Goal: Transaction & Acquisition: Purchase product/service

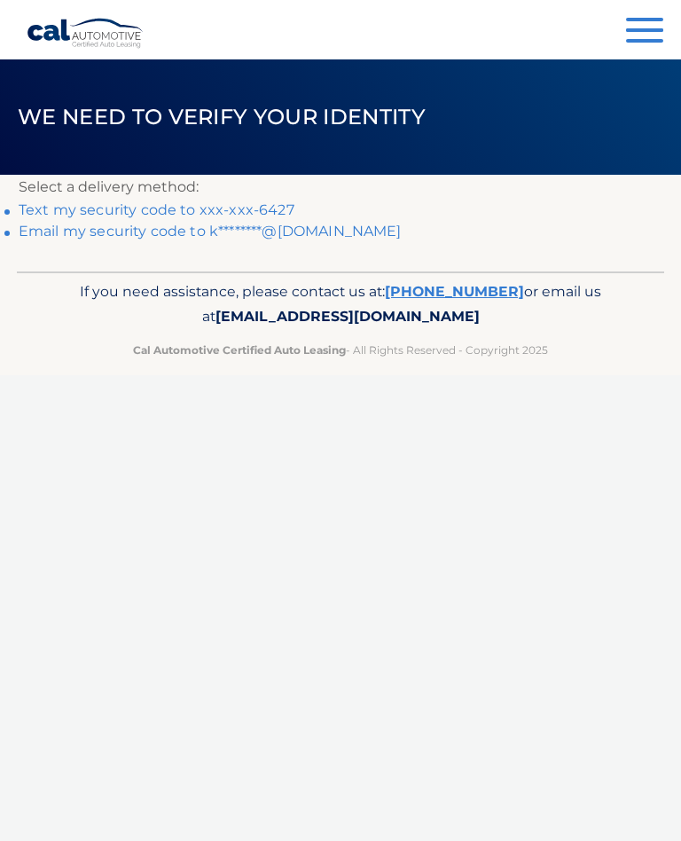
click at [251, 205] on link "Text my security code to xxx-xxx-6427" at bounding box center [157, 209] width 276 height 17
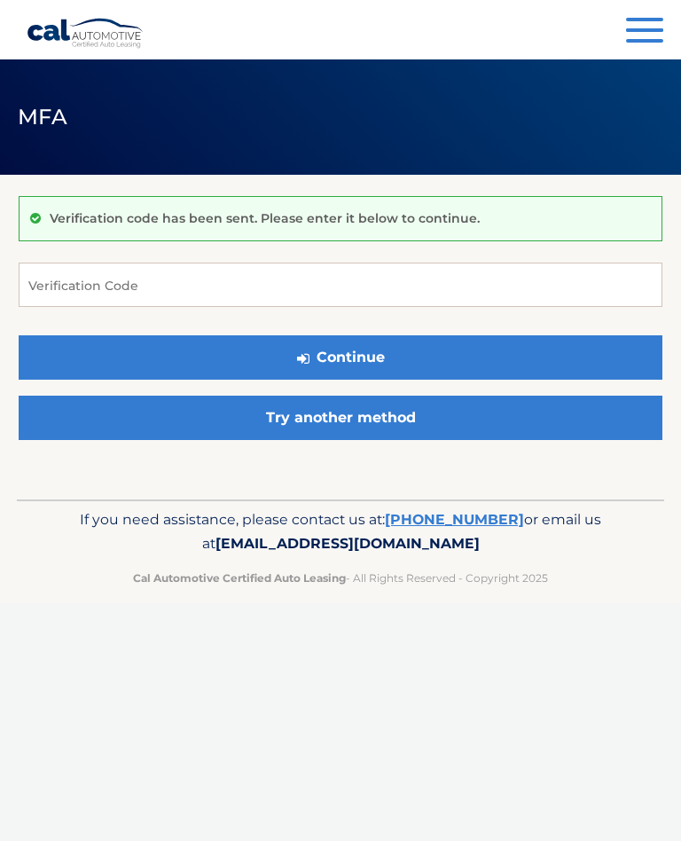
click at [331, 421] on link "Try another method" at bounding box center [341, 418] width 644 height 44
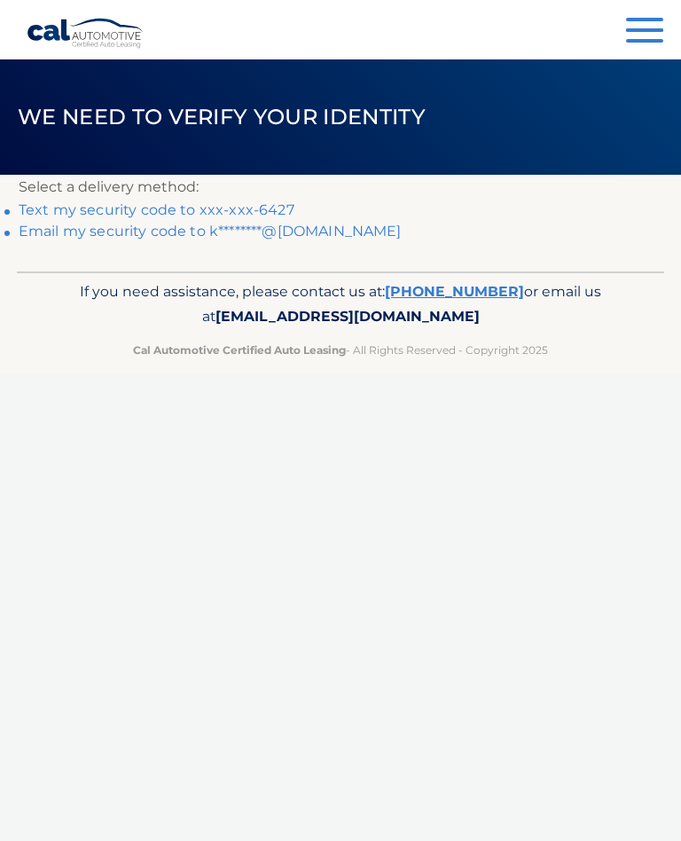
click at [129, 202] on link "Text my security code to xxx-xxx-6427" at bounding box center [157, 209] width 276 height 17
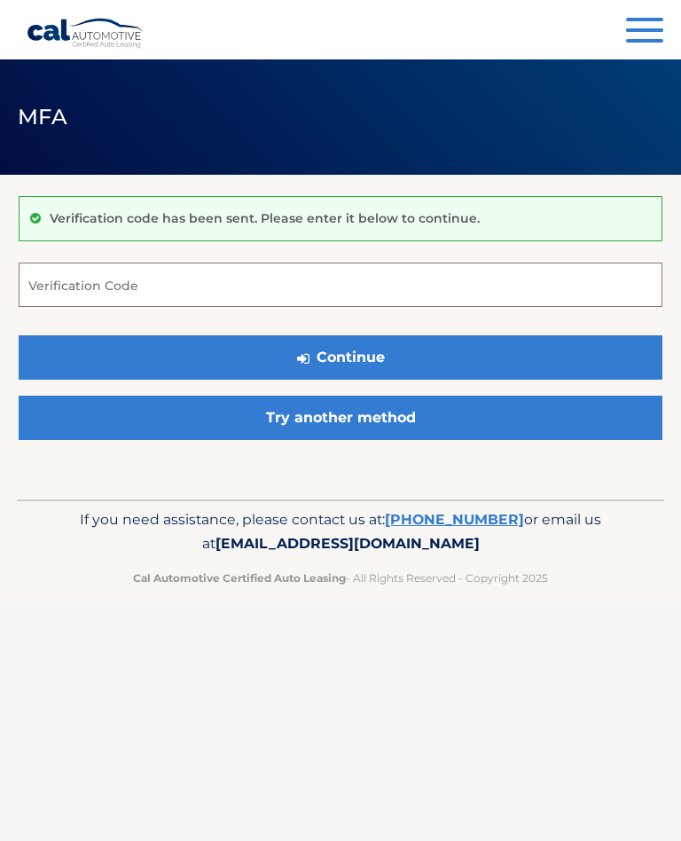
click at [189, 287] on input "Verification Code" at bounding box center [341, 285] width 644 height 44
type input "573052"
click at [376, 355] on button "Continue" at bounding box center [341, 357] width 644 height 44
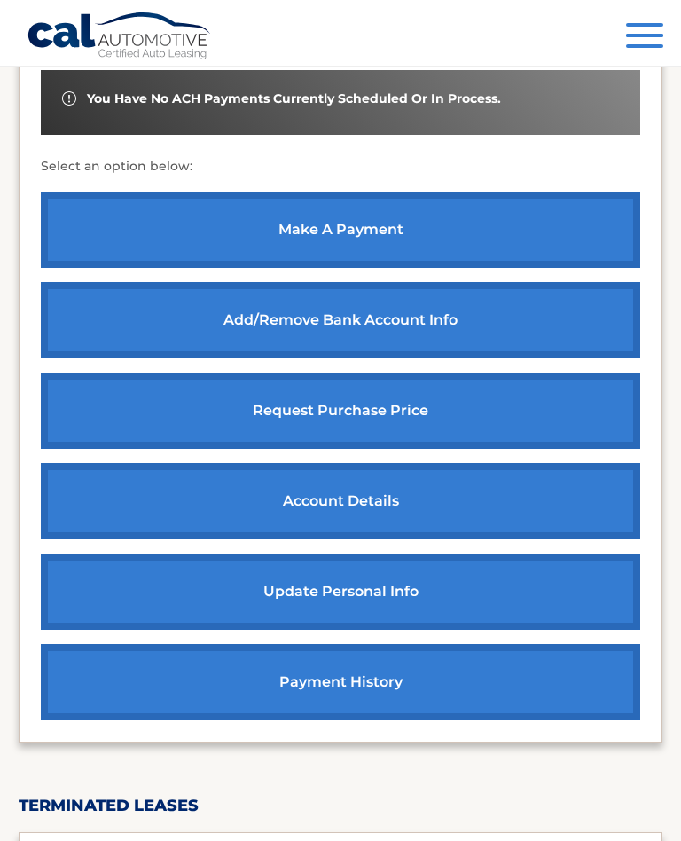
scroll to position [651, 0]
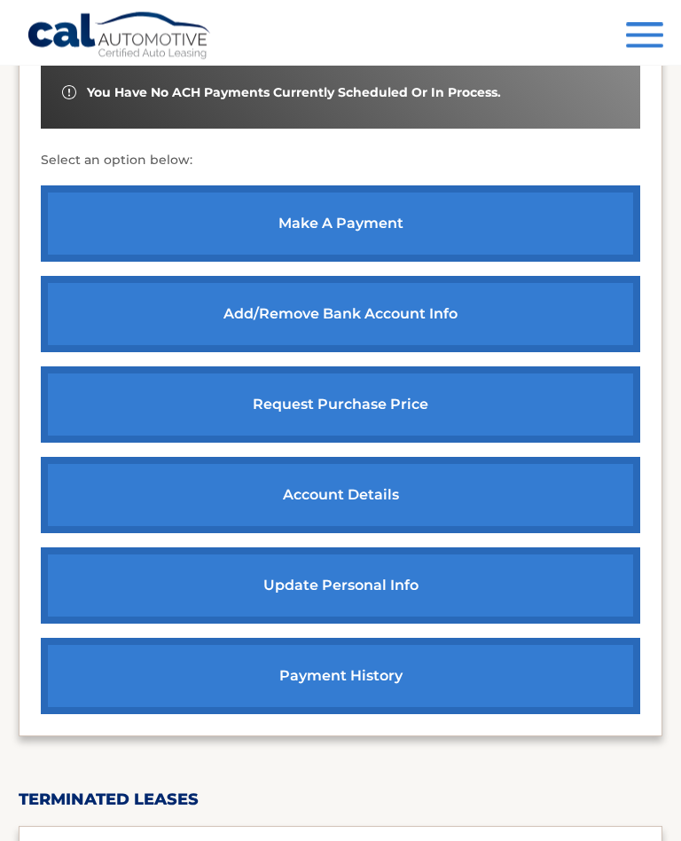
click at [340, 228] on link "make a payment" at bounding box center [341, 224] width 600 height 76
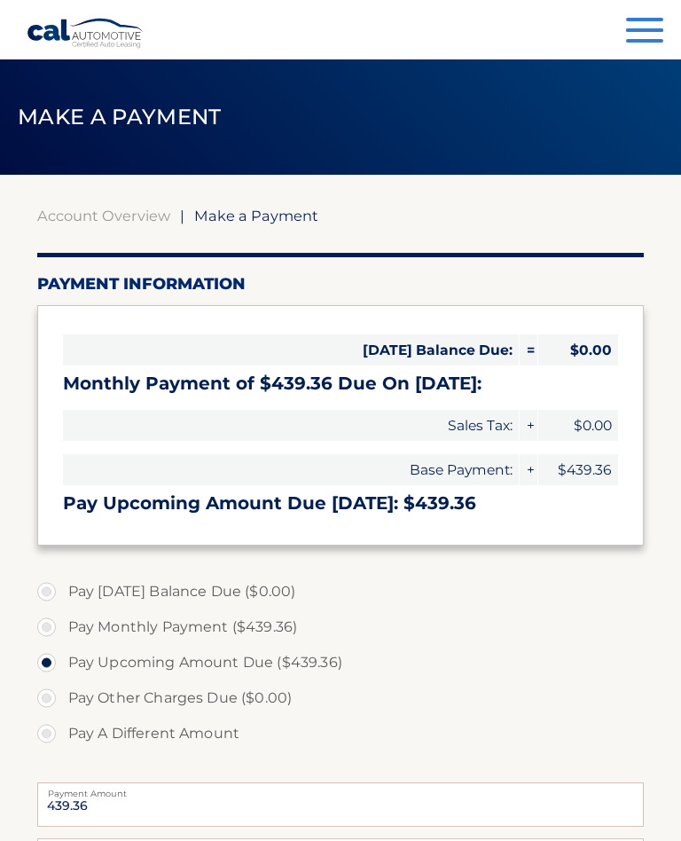
select select "ZGE3MDhmYWItZTk4OS00YmRlLTk2ZWQtYWU5OTY5MTViZTQ3"
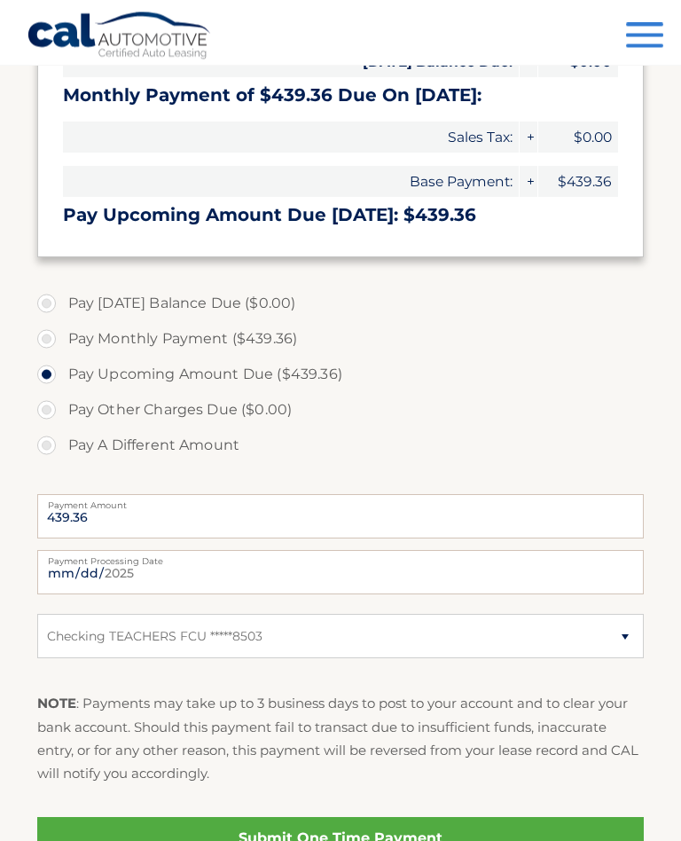
scroll to position [328, 0]
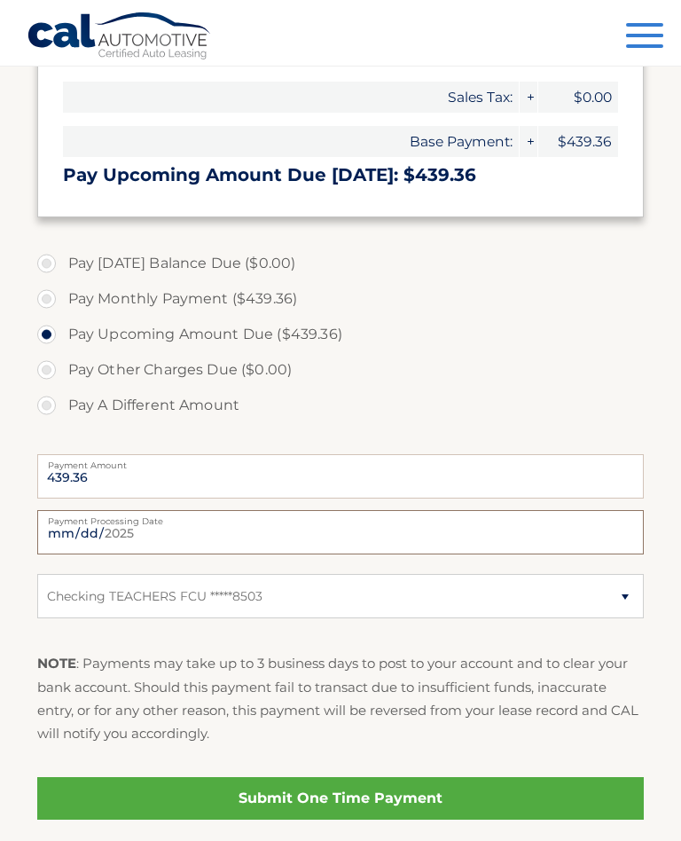
click at [341, 533] on input "2025-09-24" at bounding box center [341, 532] width 608 height 44
type input "2025-10-01"
click at [329, 793] on link "Submit One Time Payment" at bounding box center [341, 798] width 608 height 43
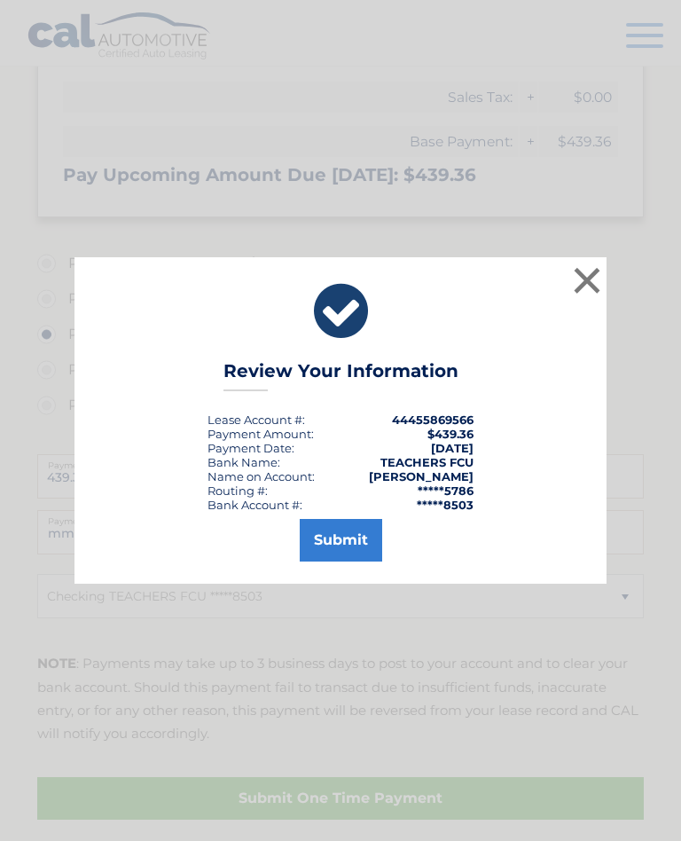
click at [336, 551] on button "Submit" at bounding box center [341, 540] width 83 height 43
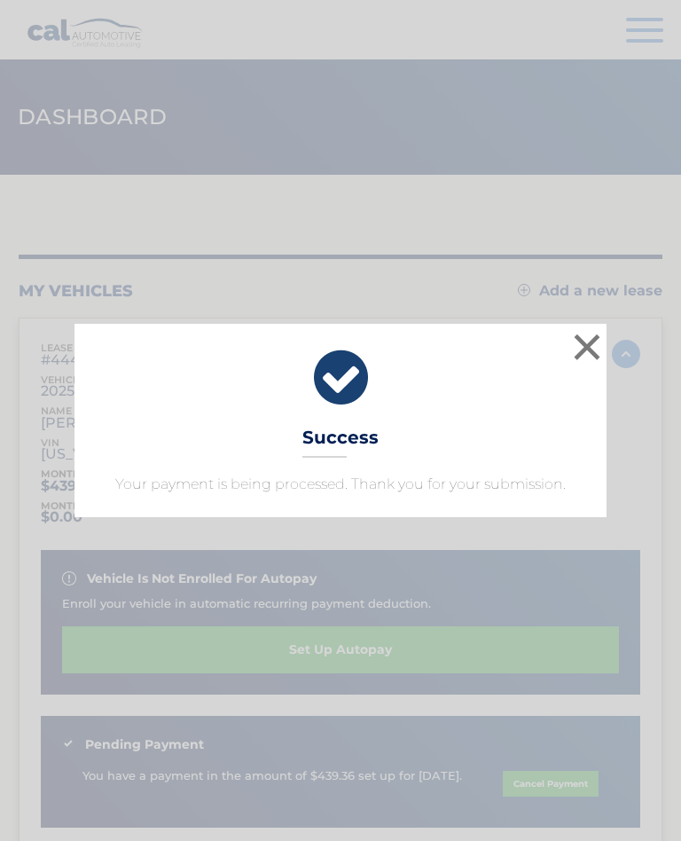
click at [595, 346] on button "×" at bounding box center [587, 346] width 35 height 35
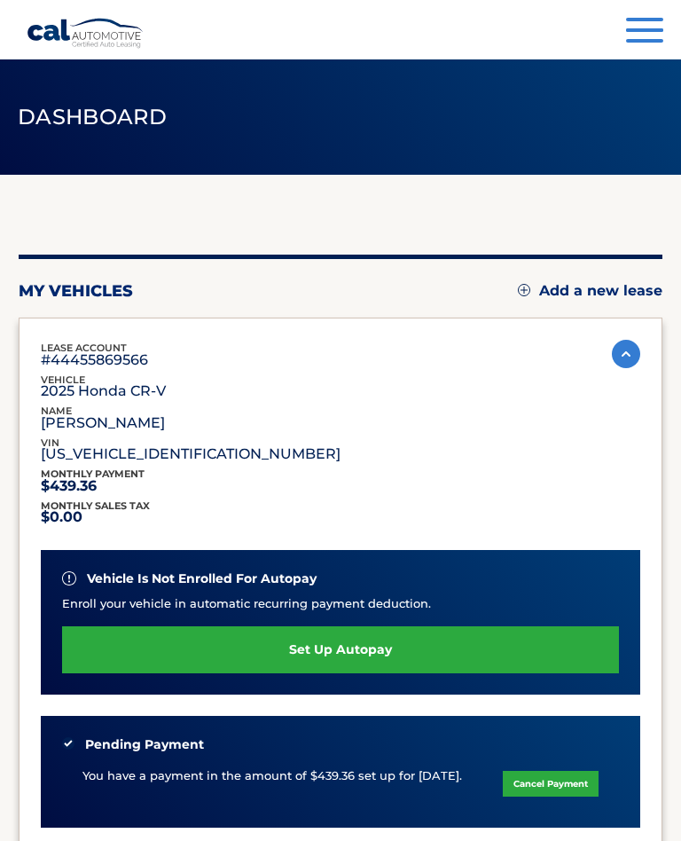
click at [637, 35] on button "Menu" at bounding box center [644, 32] width 37 height 29
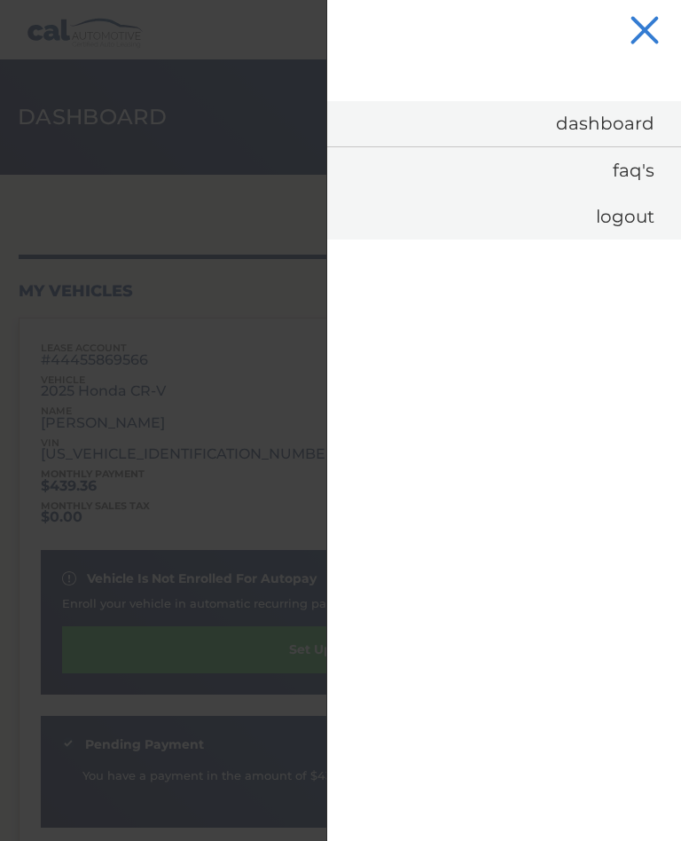
click at [624, 217] on link "Logout" at bounding box center [504, 216] width 354 height 46
